Goal: Navigation & Orientation: Find specific page/section

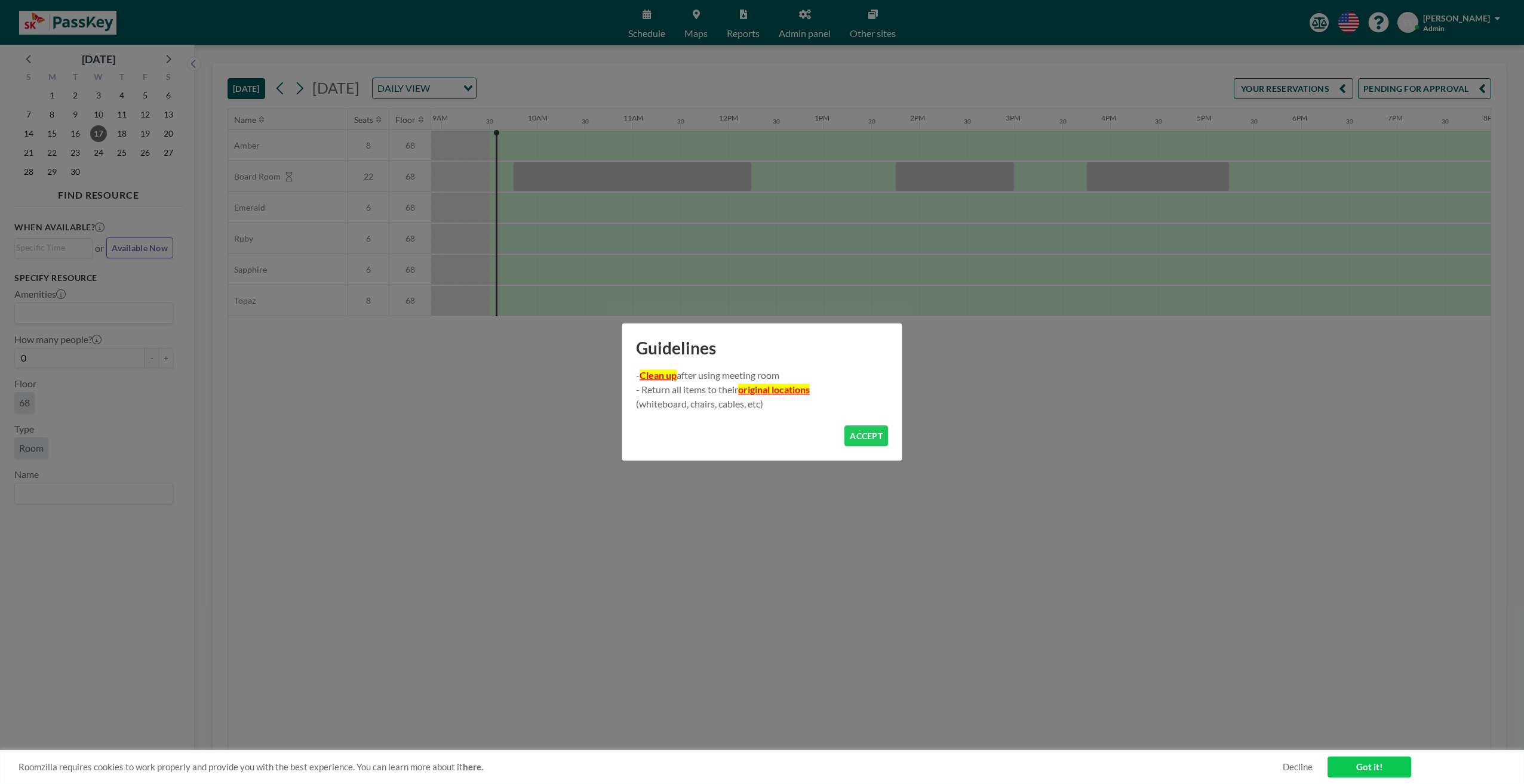
scroll to position [0, 860]
click at [854, 430] on button "ACCEPT" at bounding box center [865, 436] width 43 height 21
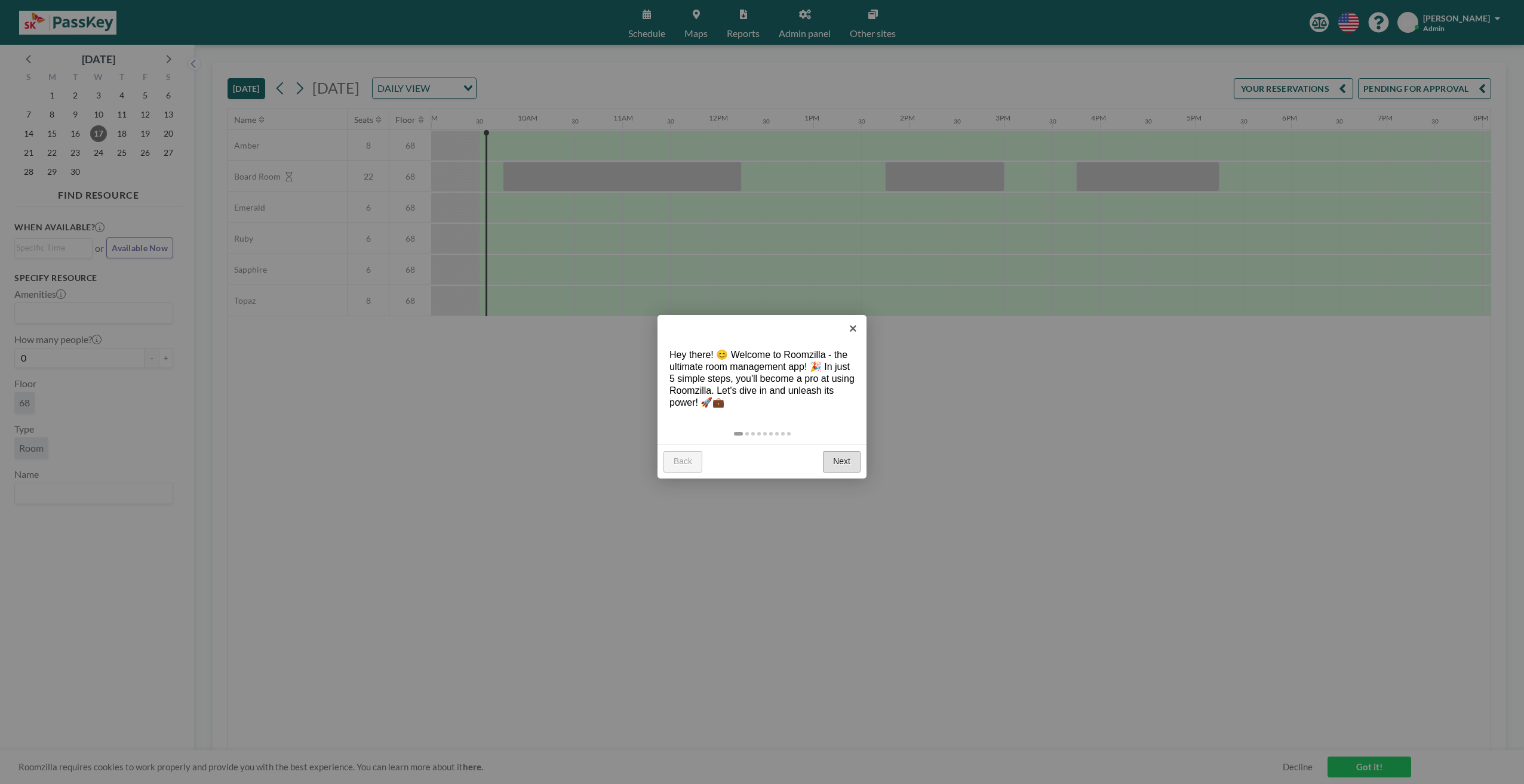
click at [839, 456] on link "Next" at bounding box center [842, 461] width 38 height 21
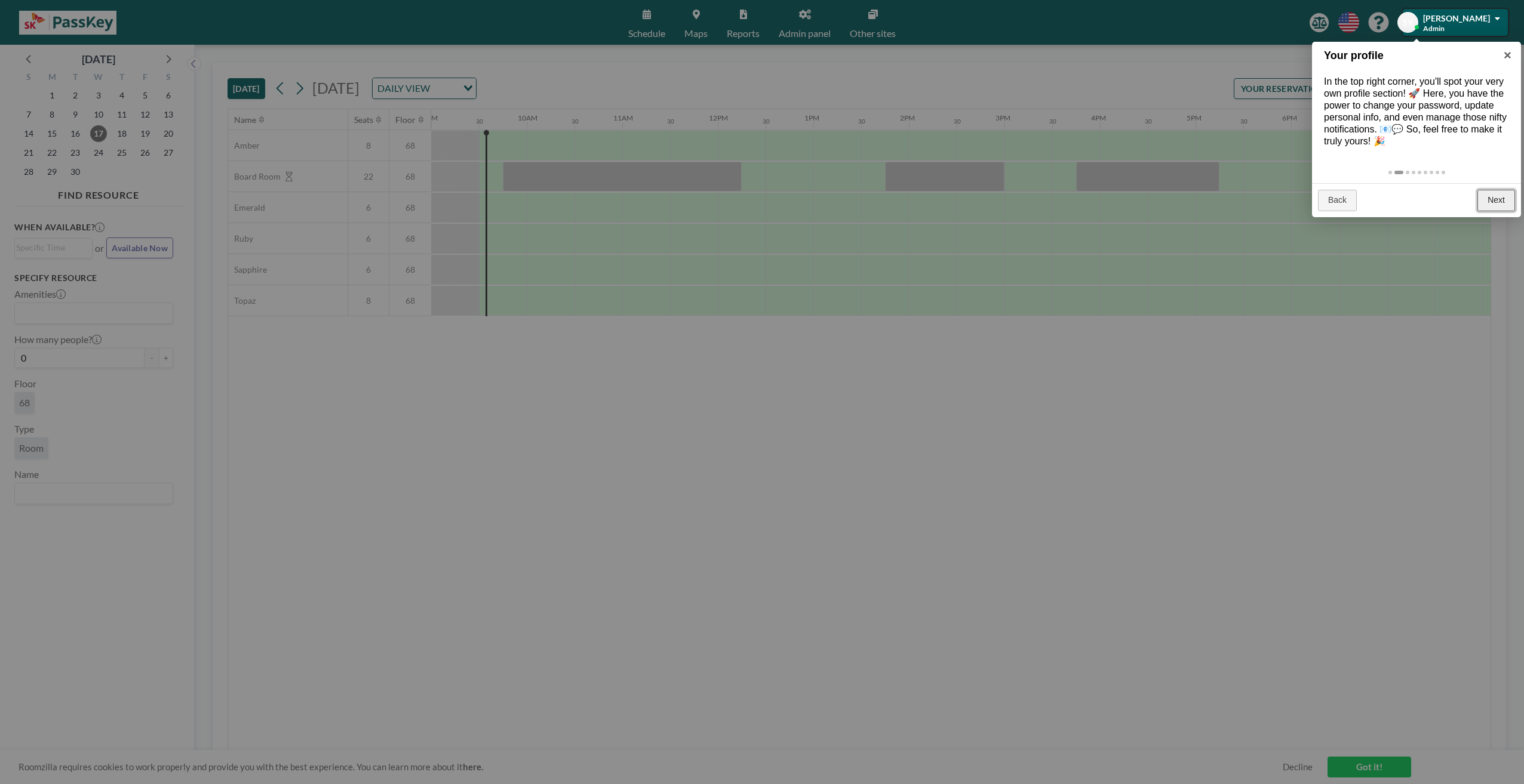
click at [1499, 200] on link "Next" at bounding box center [1496, 200] width 38 height 21
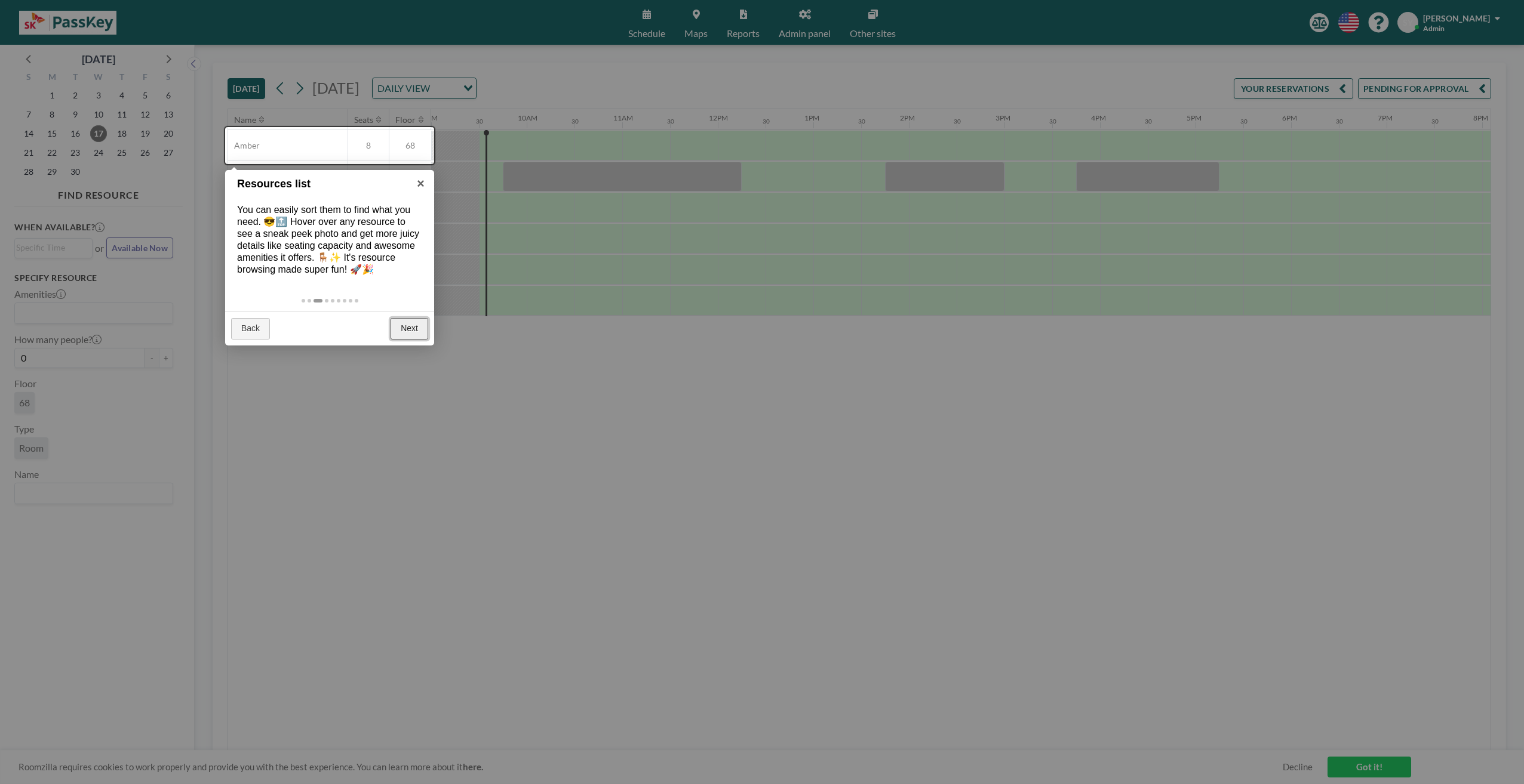
click at [398, 329] on link "Next" at bounding box center [409, 328] width 38 height 21
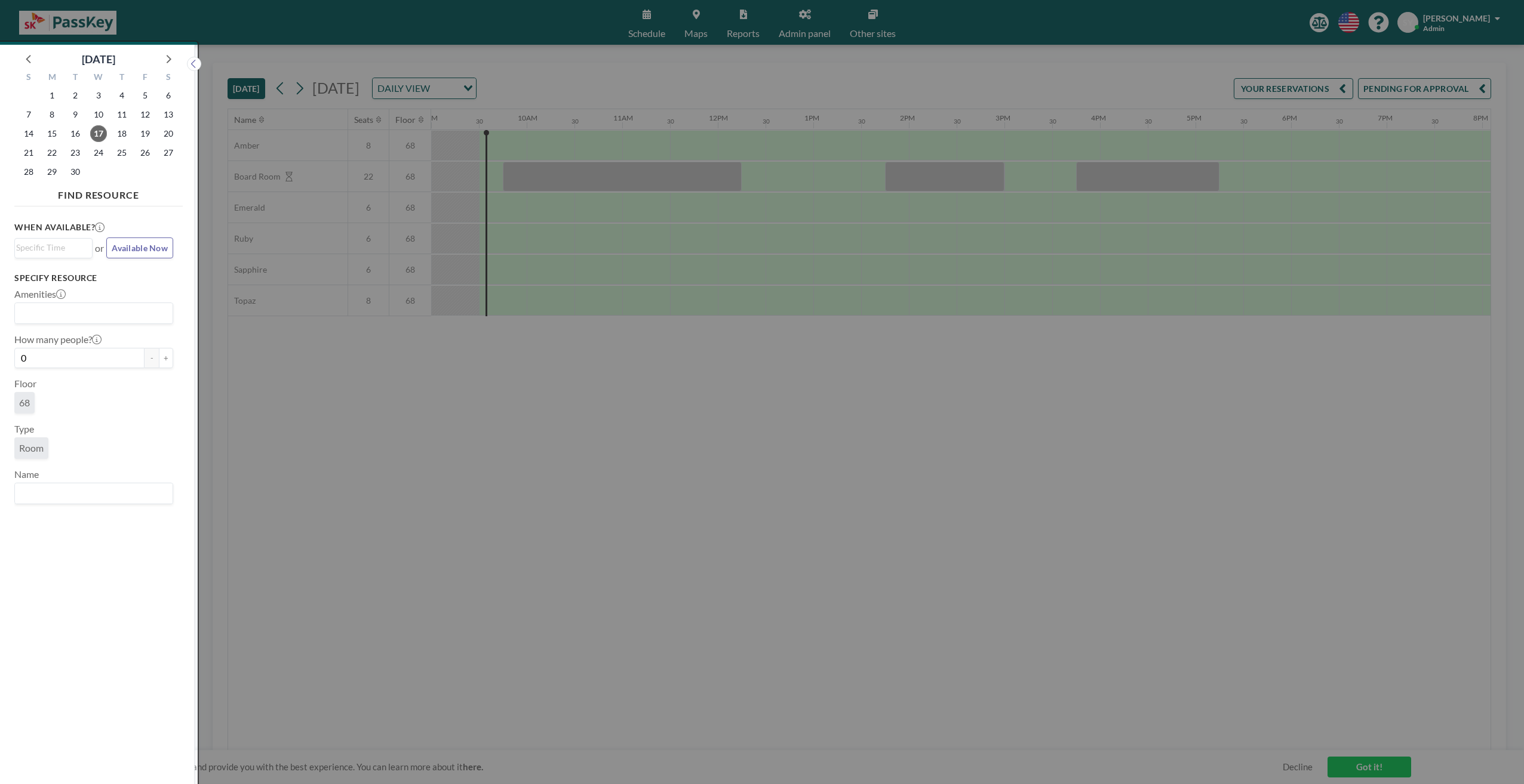
scroll to position [3, 0]
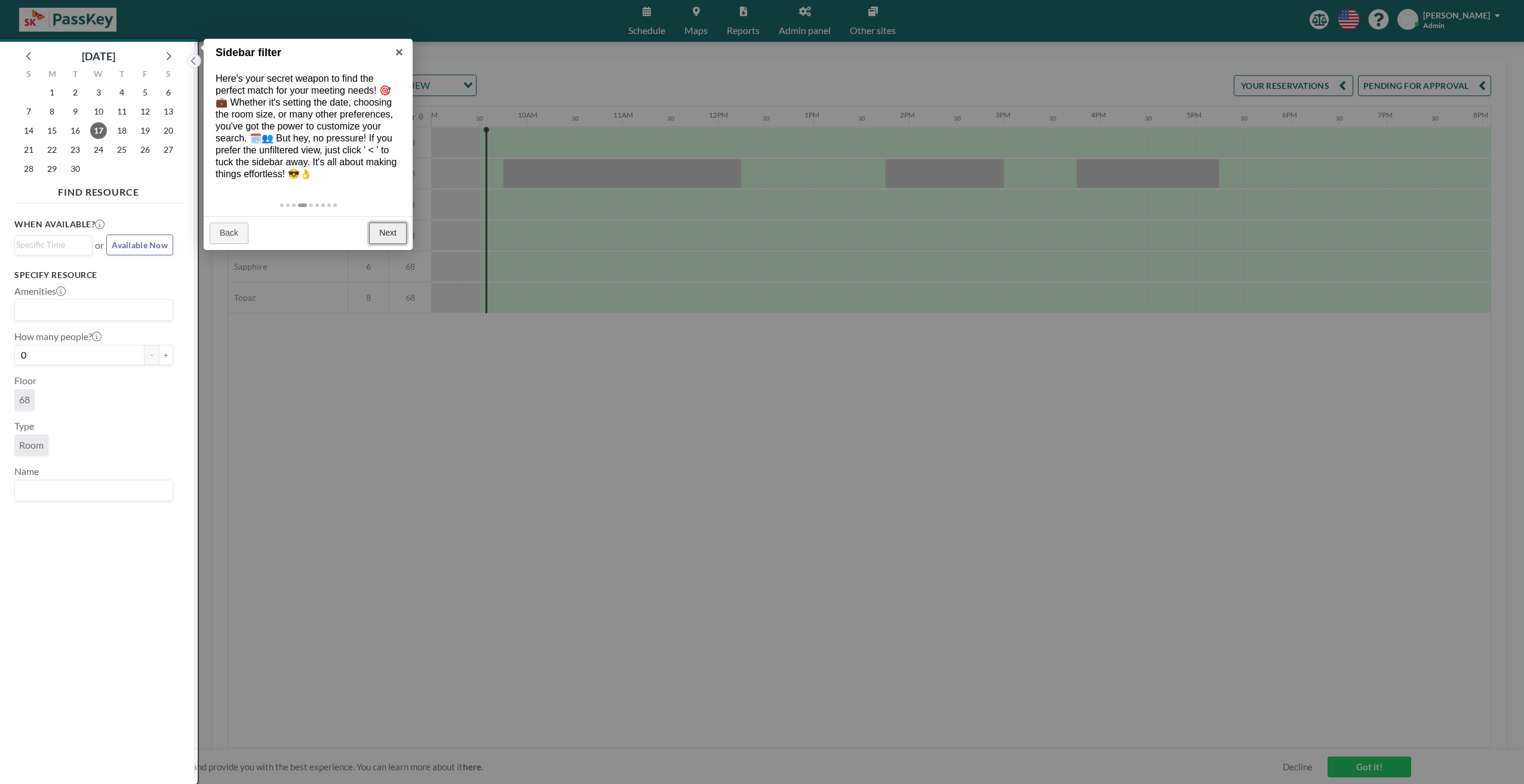
click at [389, 227] on link "Next" at bounding box center [387, 233] width 38 height 21
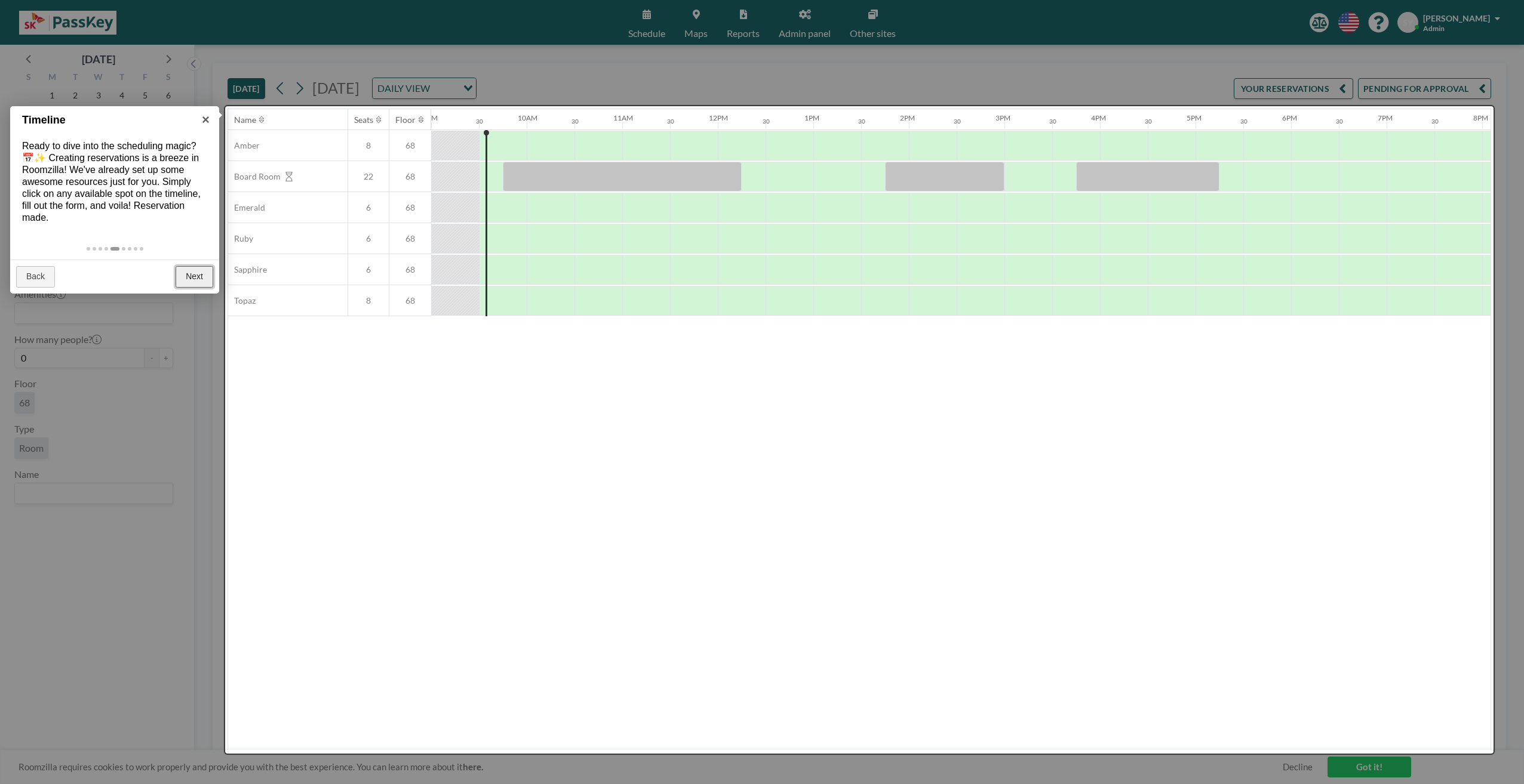
click at [193, 278] on link "Next" at bounding box center [194, 277] width 38 height 21
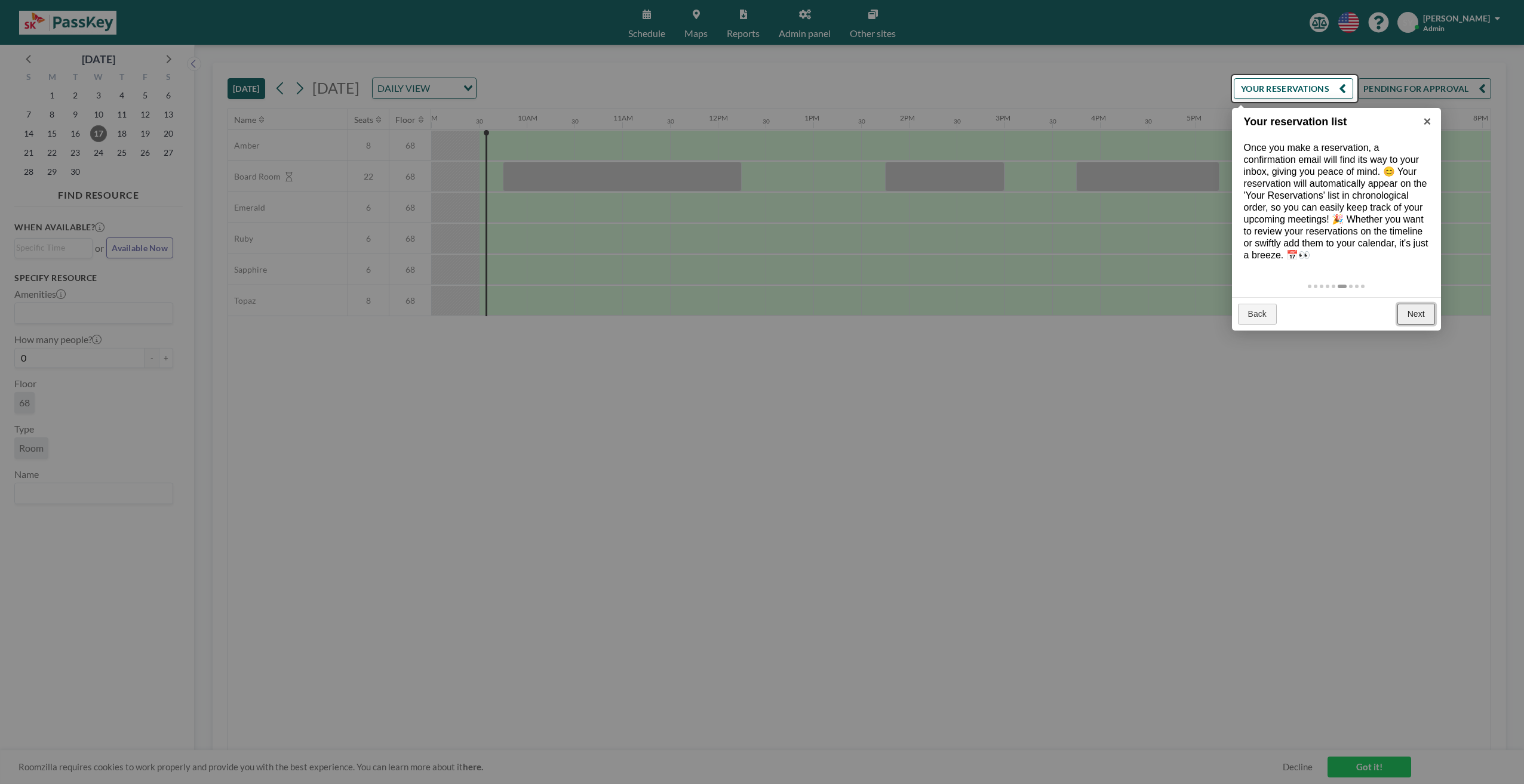
click at [1409, 312] on link "Next" at bounding box center [1416, 314] width 38 height 21
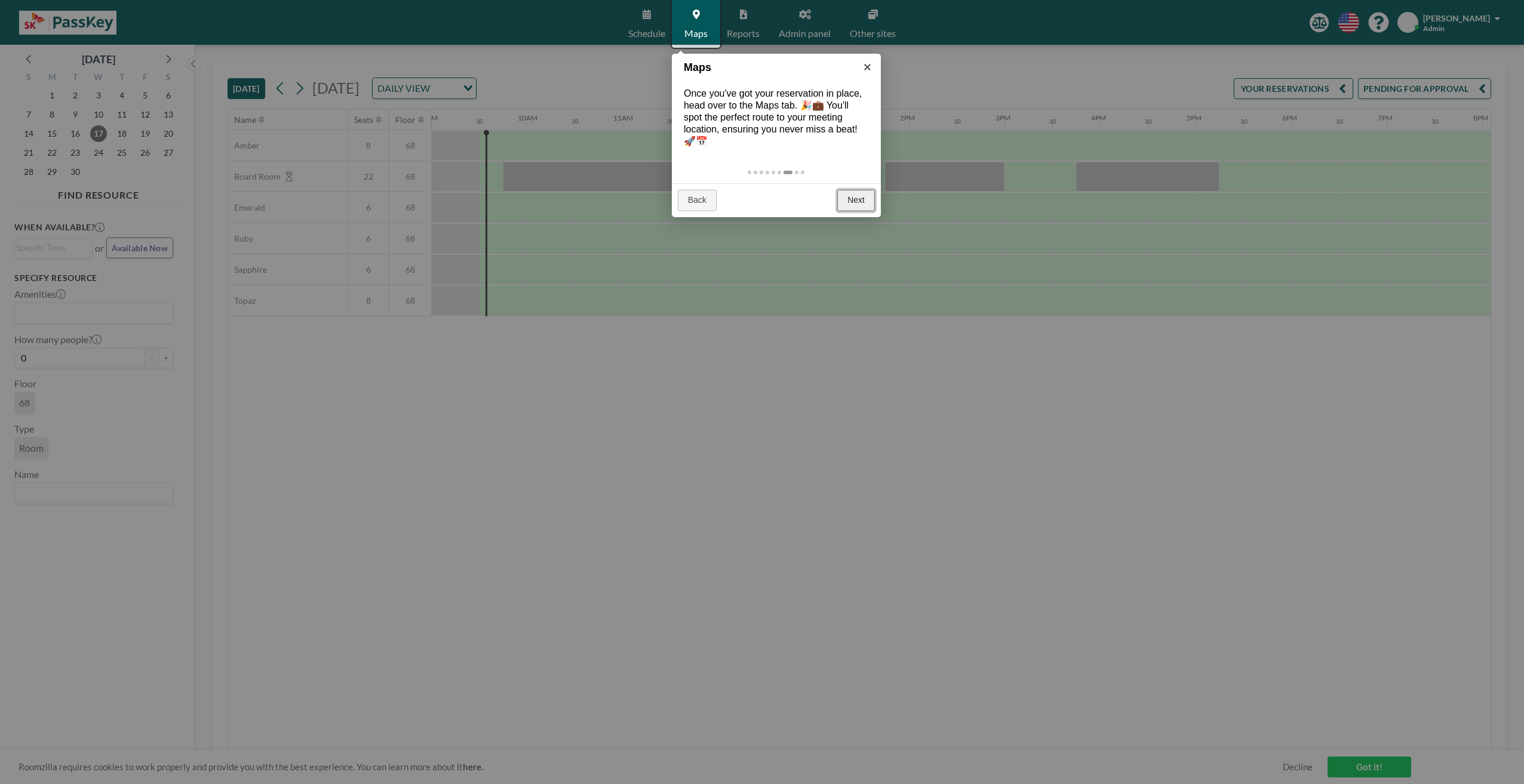
click at [856, 192] on link "Next" at bounding box center [856, 200] width 38 height 21
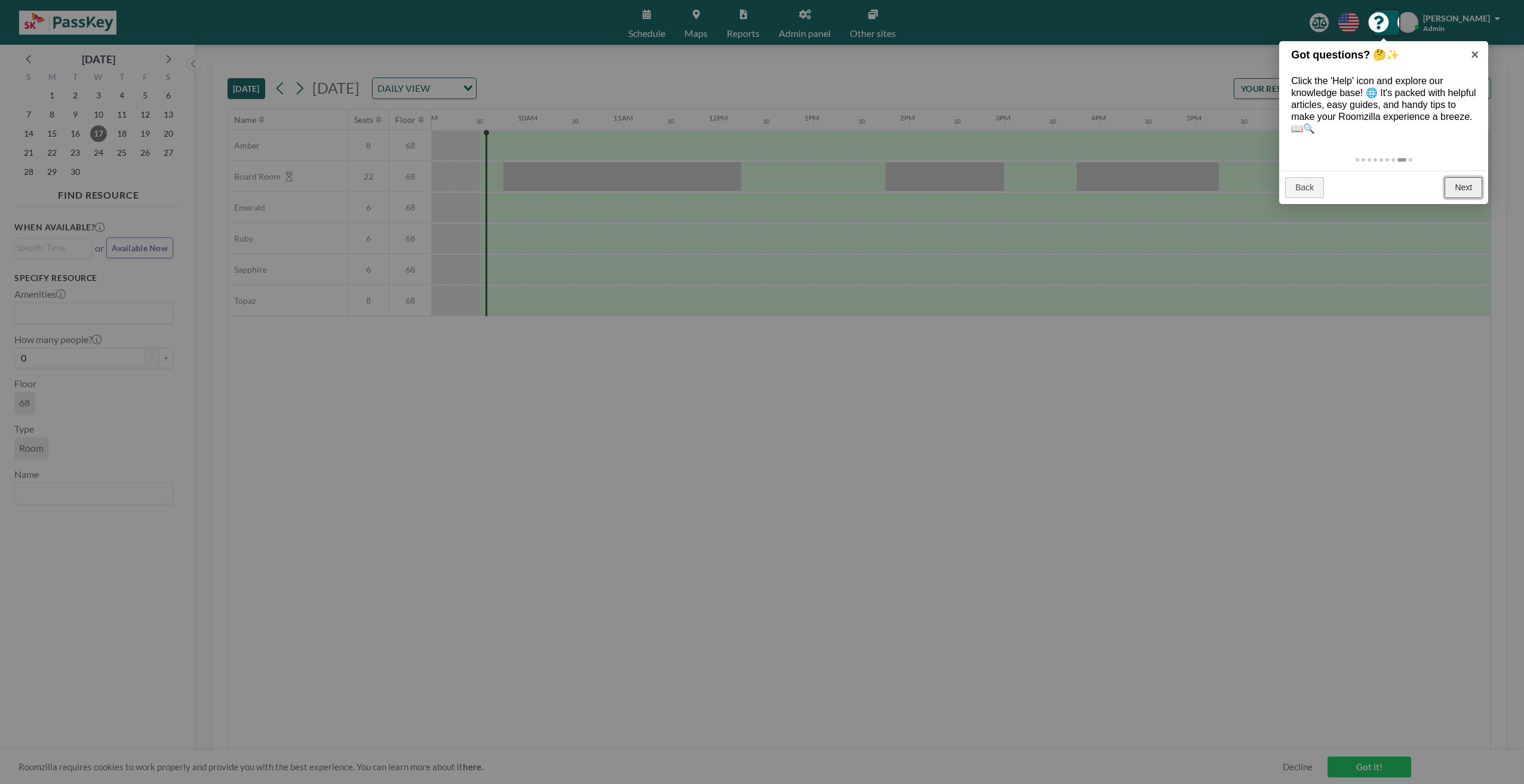
click at [1466, 185] on link "Next" at bounding box center [1463, 188] width 38 height 21
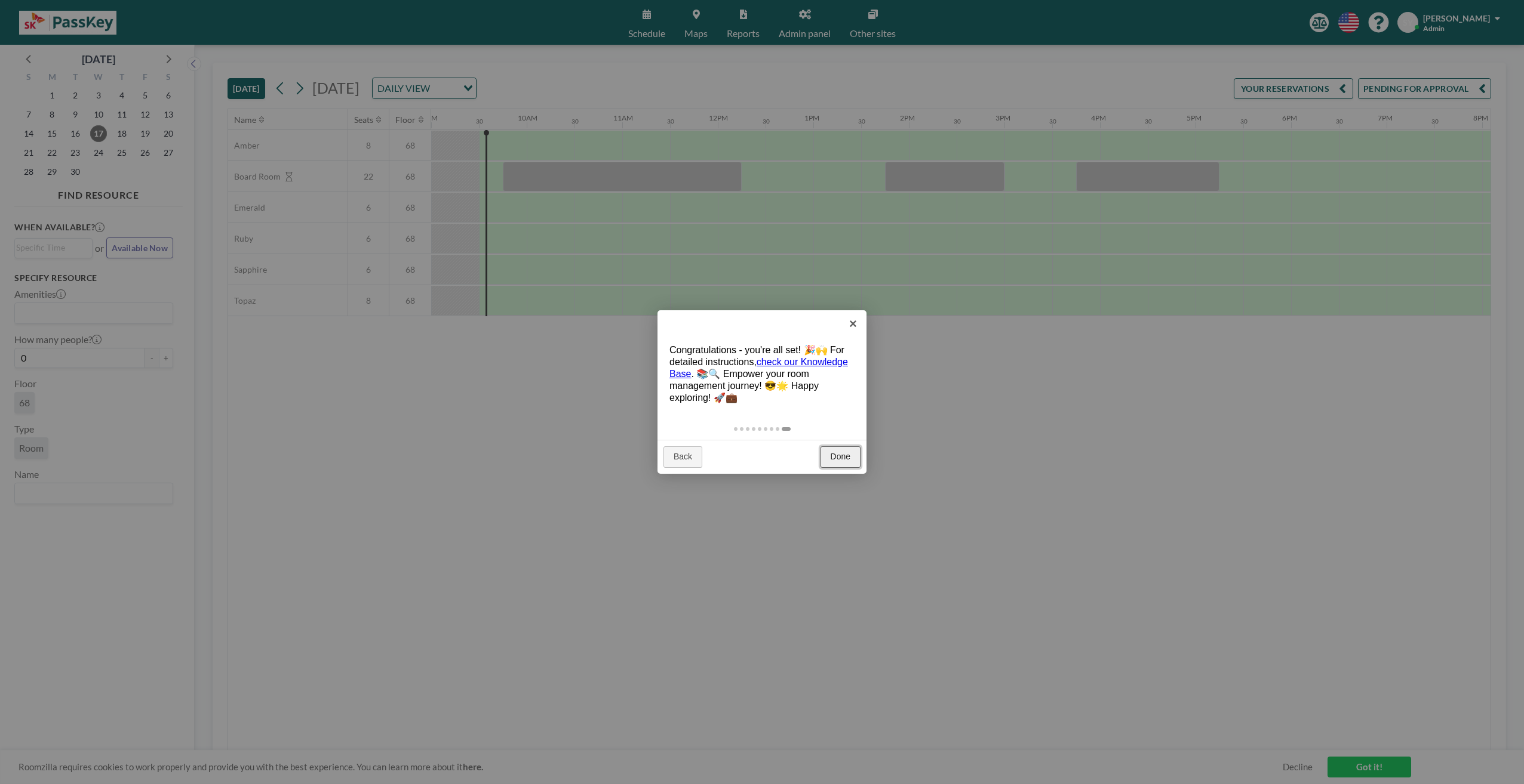
click at [833, 456] on link "Done" at bounding box center [840, 456] width 40 height 21
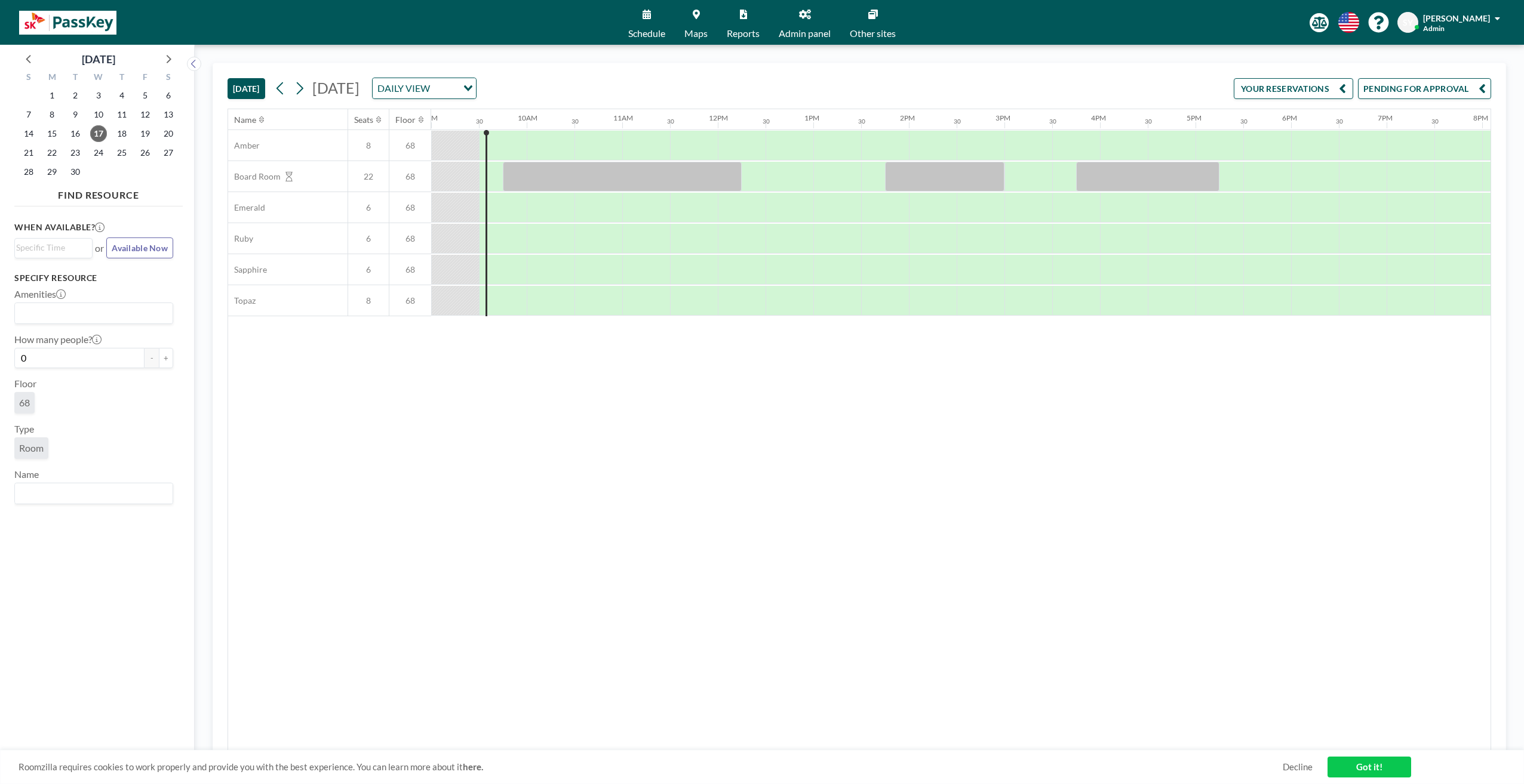
click at [695, 22] on link "Maps" at bounding box center [696, 22] width 42 height 45
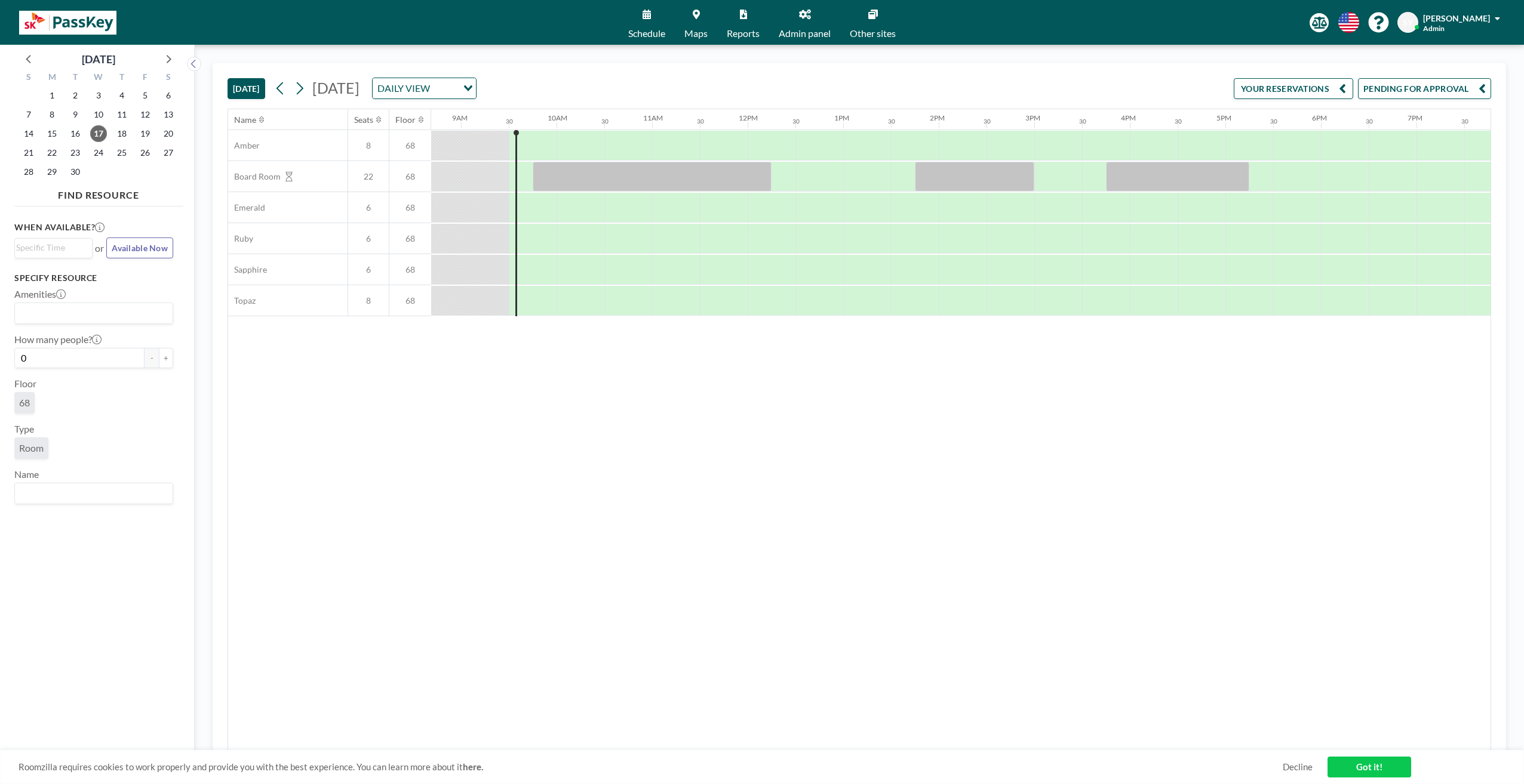
scroll to position [0, 860]
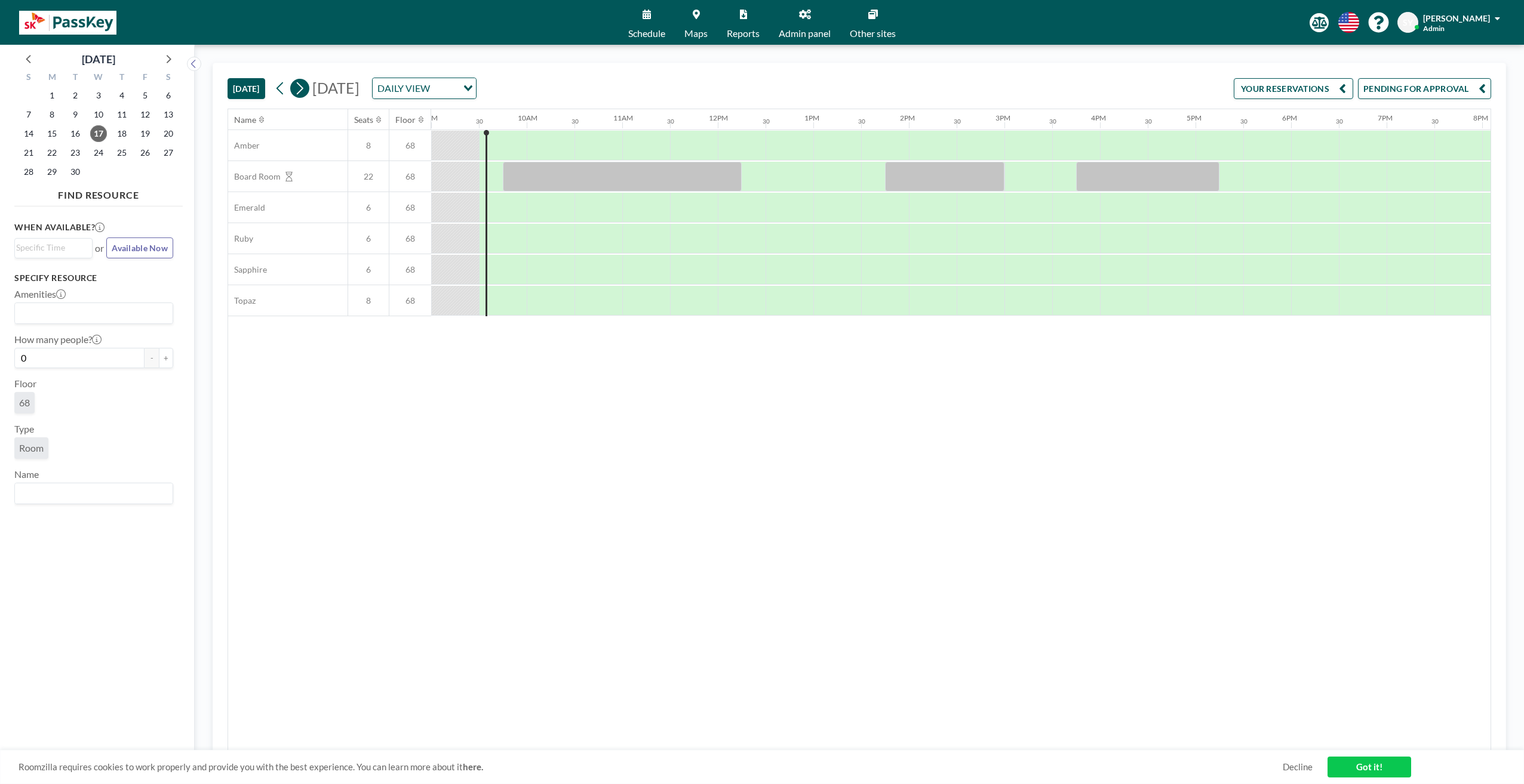
click at [305, 90] on icon at bounding box center [299, 88] width 11 height 18
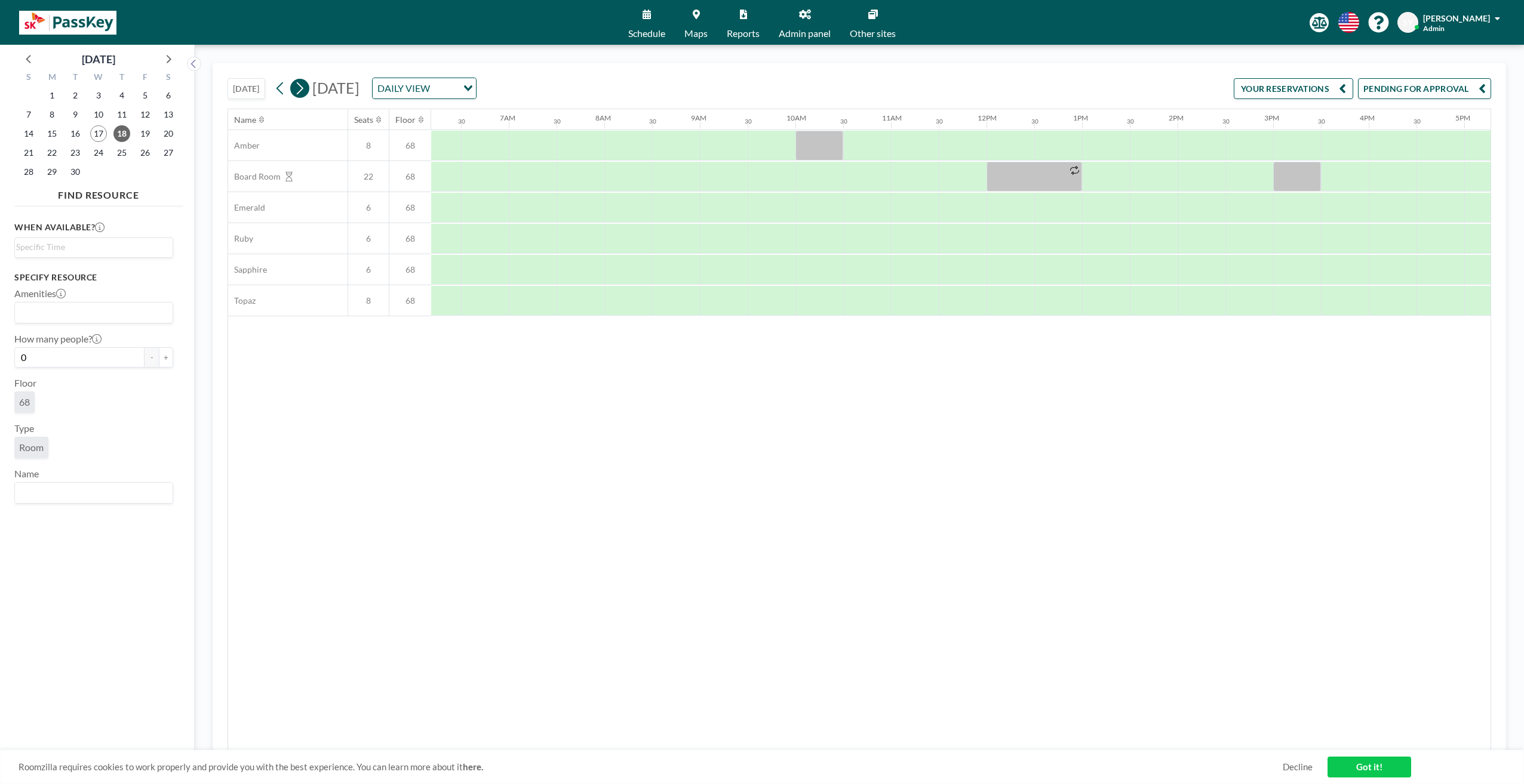
scroll to position [0, 764]
click at [305, 94] on icon at bounding box center [299, 88] width 11 height 18
click at [305, 88] on icon at bounding box center [299, 88] width 11 height 18
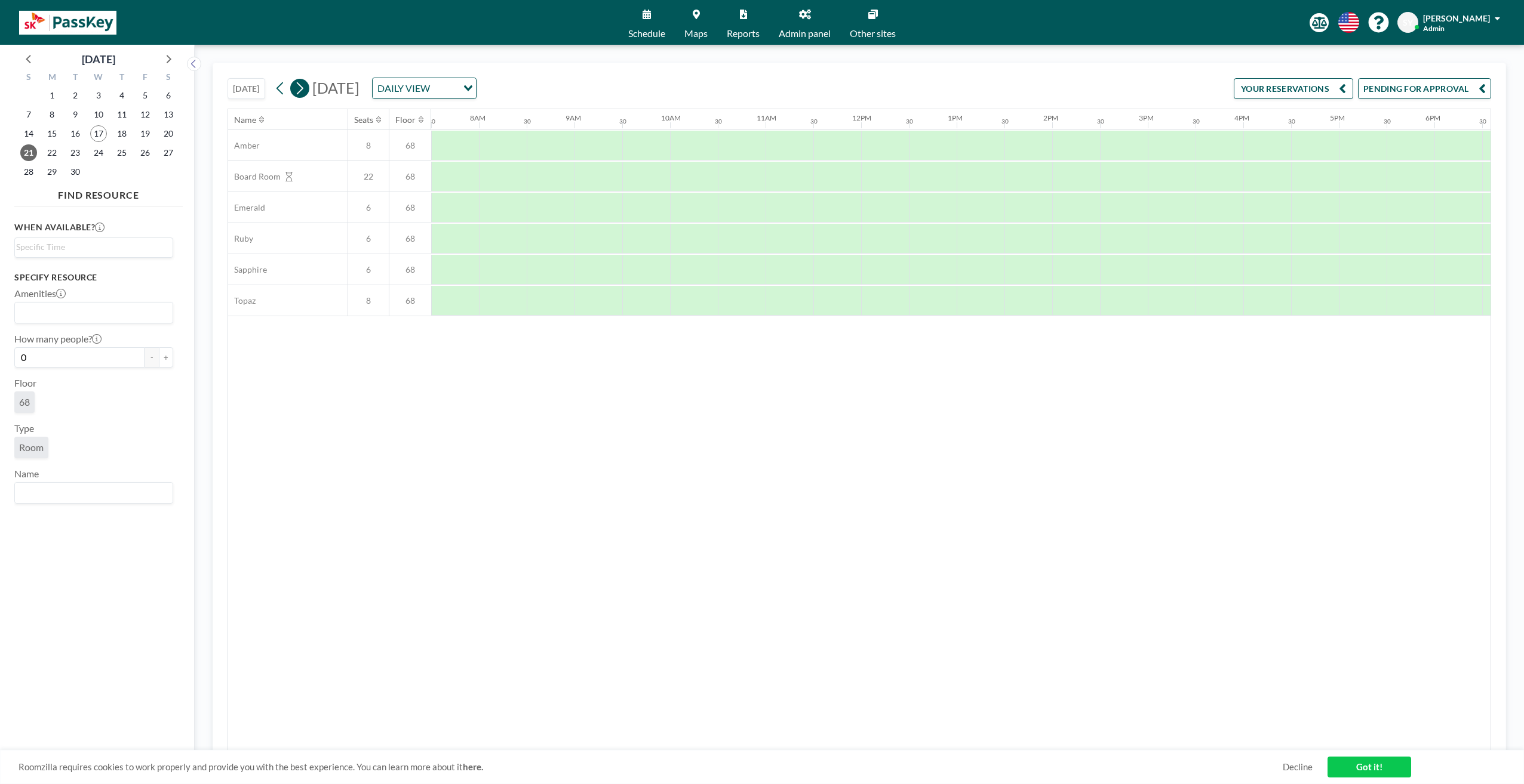
click at [303, 88] on icon at bounding box center [300, 89] width 6 height 13
